Goal: Navigation & Orientation: Find specific page/section

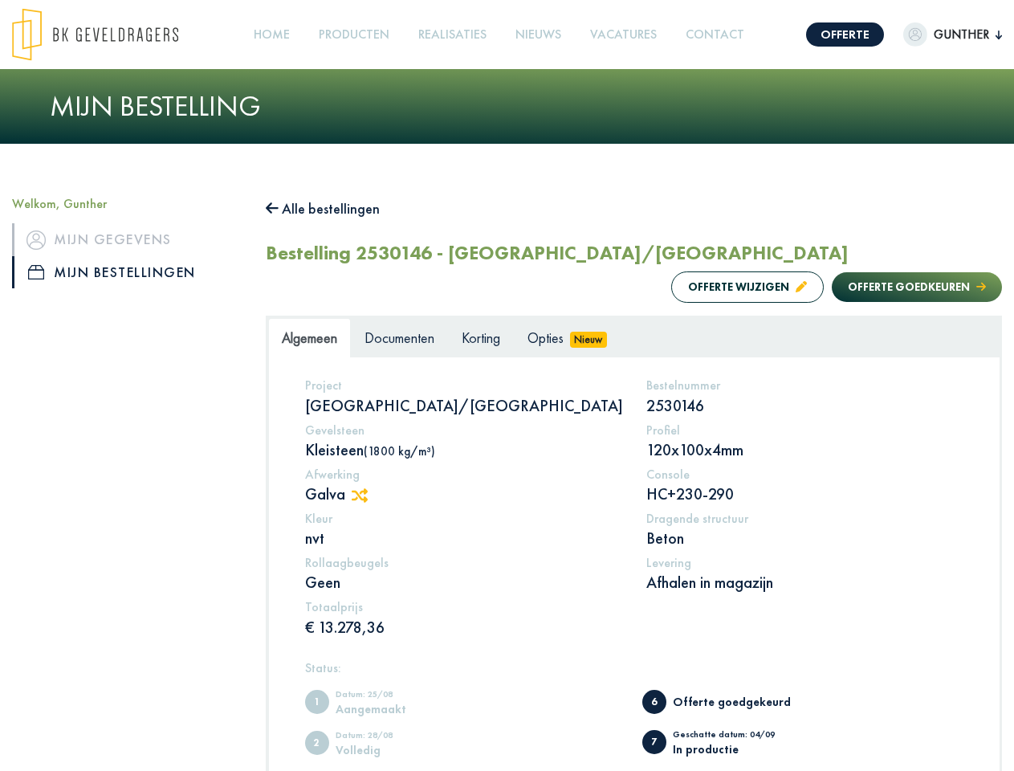
click at [111, 35] on img at bounding box center [95, 34] width 166 height 53
click at [830, 35] on link "Offerte" at bounding box center [845, 34] width 78 height 24
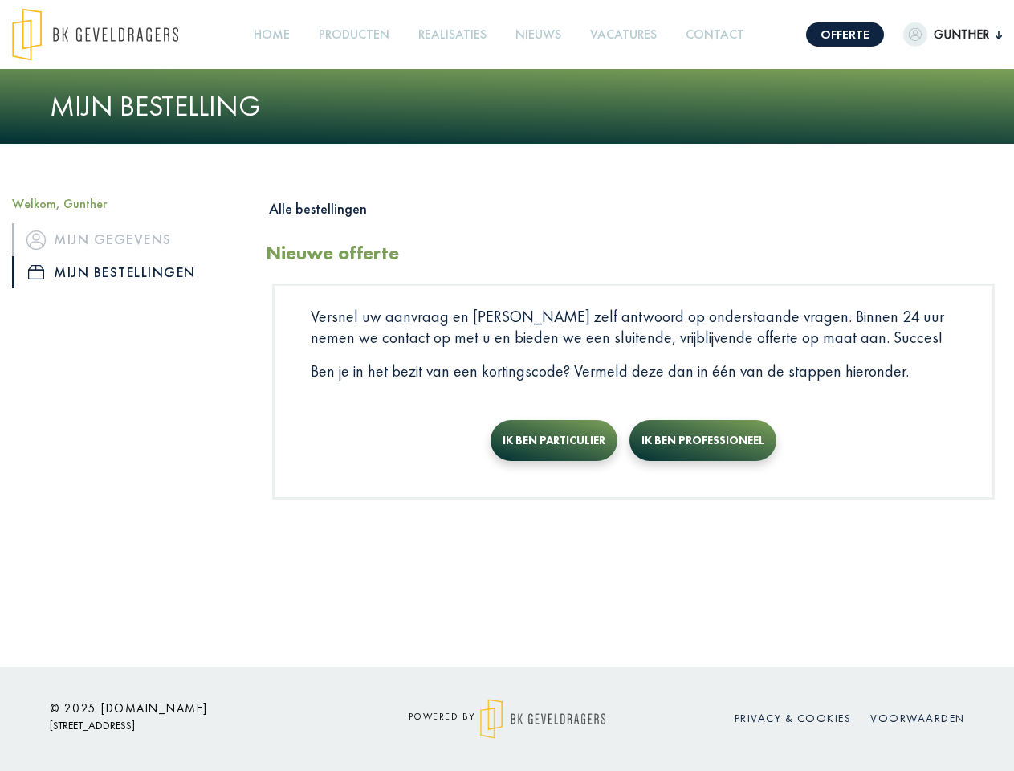
click at [937, 35] on span "Gunther" at bounding box center [961, 34] width 68 height 19
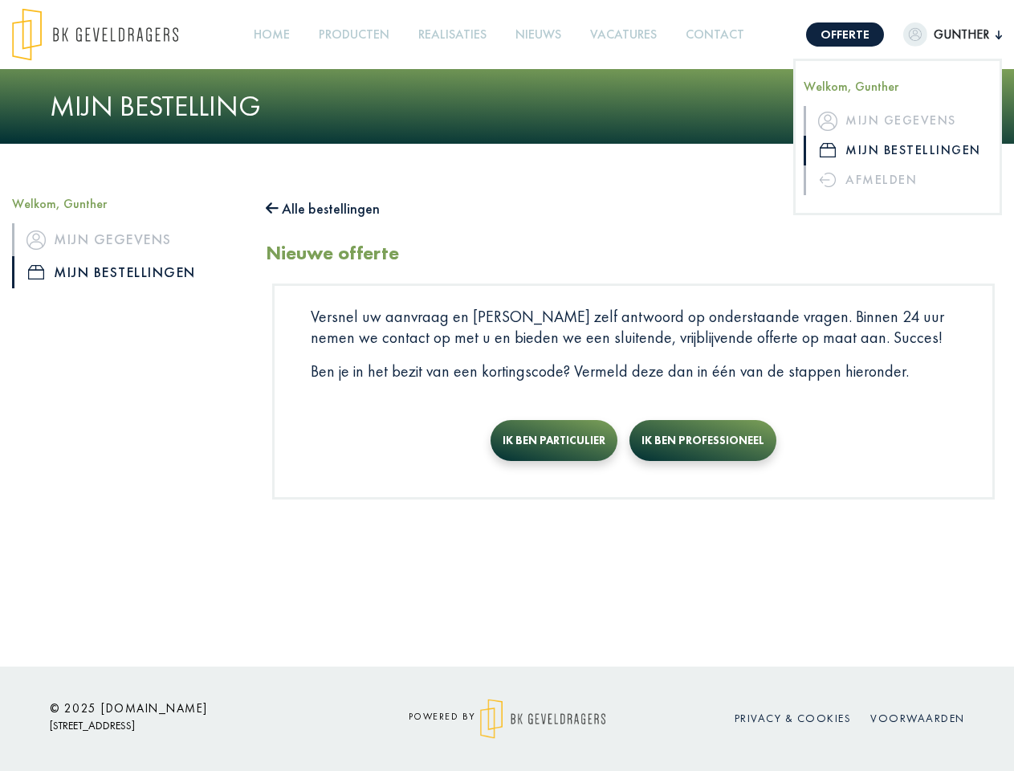
click at [358, 35] on link "Producten +" at bounding box center [353, 35] width 83 height 36
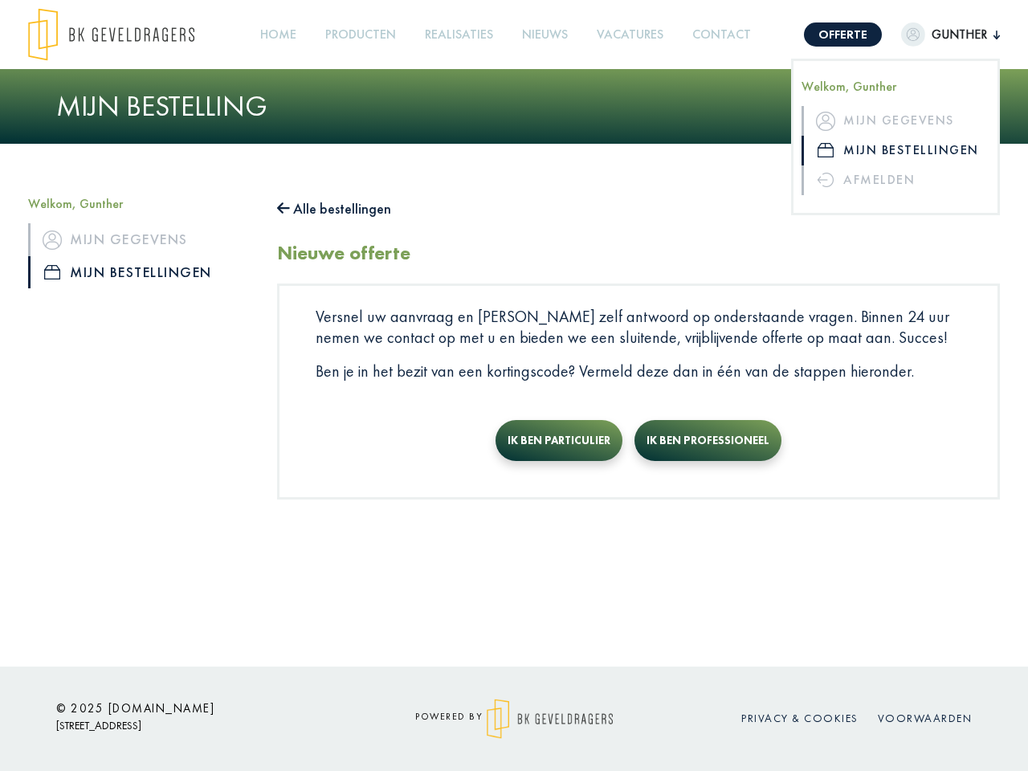
click at [331, 209] on button "Alle bestellingen" at bounding box center [334, 209] width 114 height 26
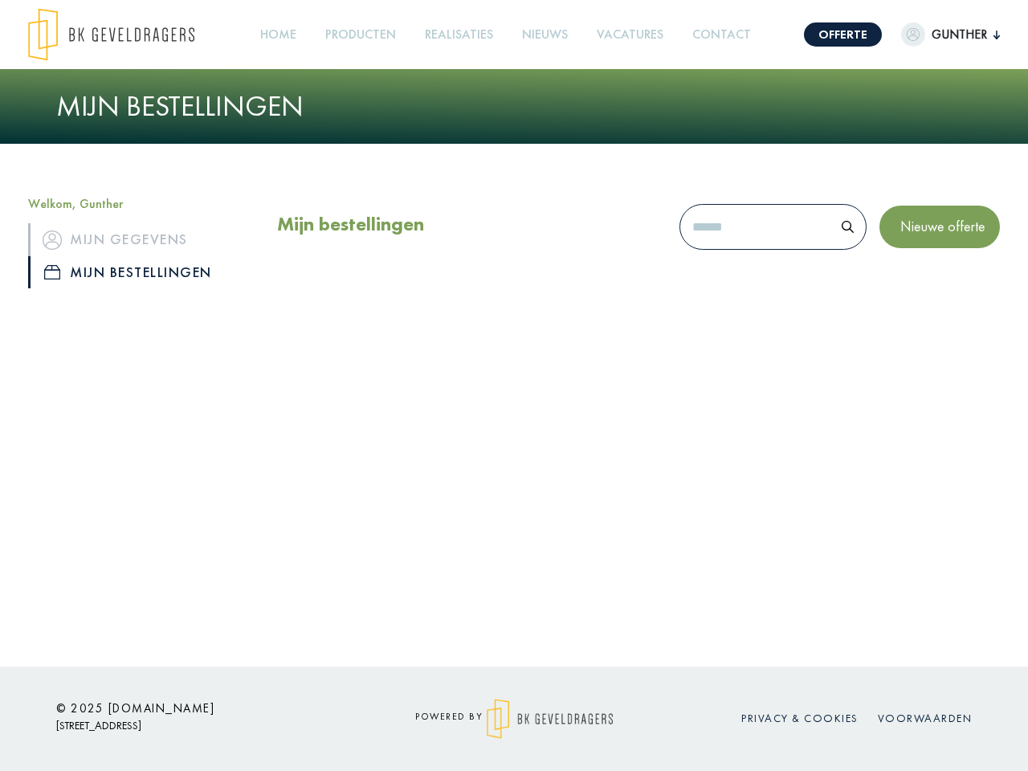
click at [731, 287] on div "Mijn bestellingen Nieuwe offerte" at bounding box center [638, 252] width 747 height 112
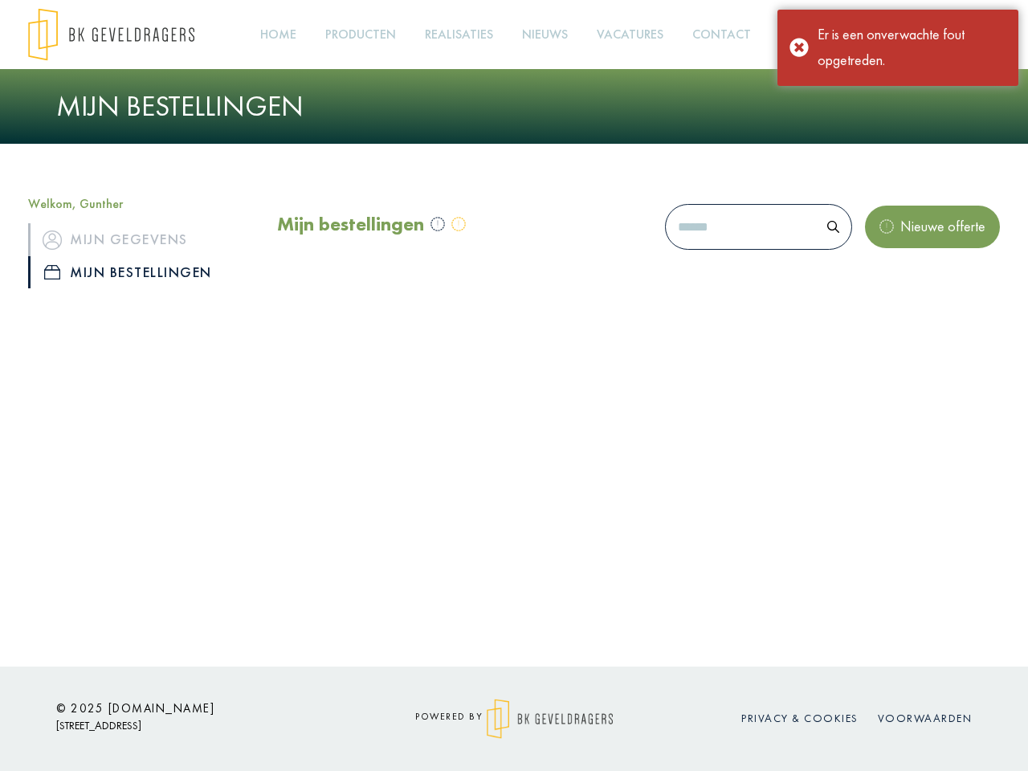
click at [901, 287] on div "Mijn bestellingen Nieuwe offerte" at bounding box center [638, 252] width 747 height 112
click at [368, 495] on div "Offerte Gunther Welkom, Gunther Mijn gegevens Mijn bestellingen Afmelden Home P…" at bounding box center [514, 333] width 1028 height 666
